Goal: Task Accomplishment & Management: Complete application form

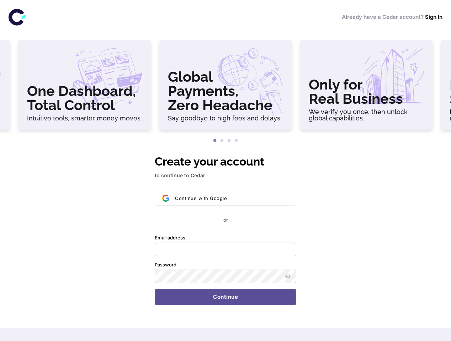
click at [85, 88] on h3 "One Dashboard, Total Control" at bounding box center [84, 98] width 115 height 28
click at [226, 88] on h3 "Global Payments, Zero Headache" at bounding box center [225, 91] width 115 height 43
click at [366, 88] on h3 "Only for Real Business" at bounding box center [366, 92] width 115 height 28
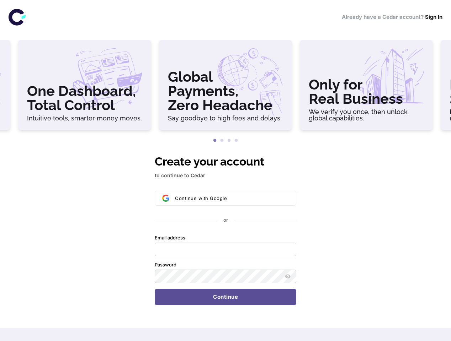
click at [215, 141] on button "1" at bounding box center [214, 140] width 7 height 7
click at [222, 141] on button "2" at bounding box center [221, 140] width 7 height 7
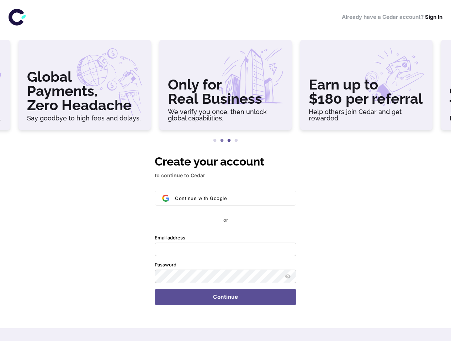
click at [229, 141] on button "3" at bounding box center [229, 140] width 7 height 7
click at [236, 141] on button "4" at bounding box center [236, 140] width 7 height 7
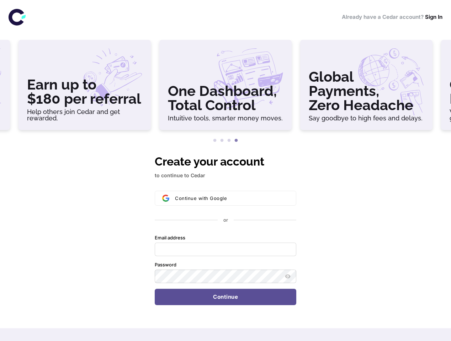
click at [226, 229] on div "Continue with Google or Email address Password Continue" at bounding box center [226, 248] width 142 height 115
